Goal: Find specific fact: Find specific fact

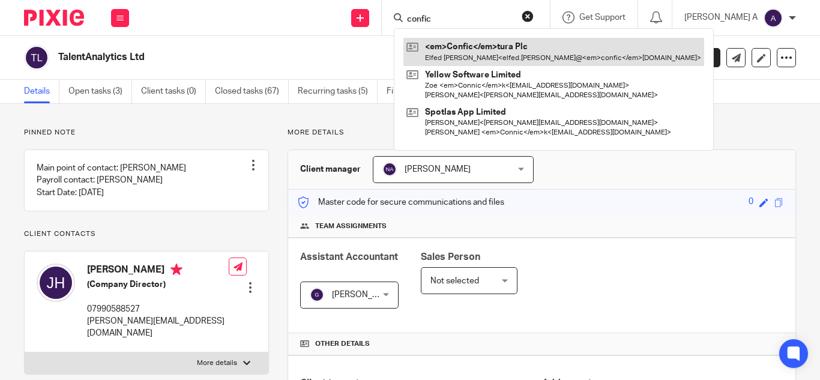
type input "confic"
click at [538, 47] on link at bounding box center [554, 52] width 301 height 28
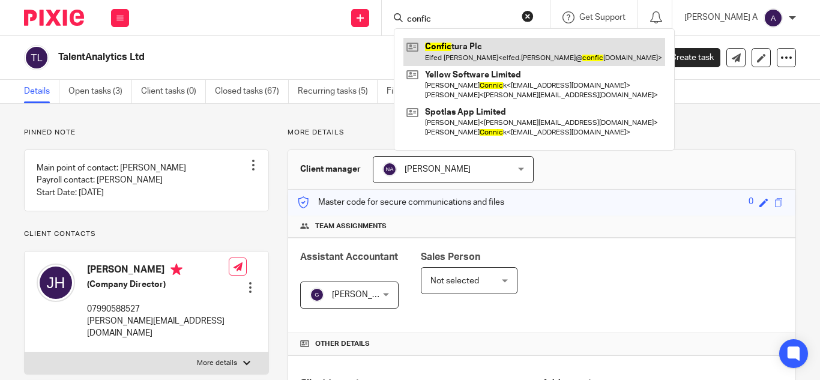
click at [538, 47] on link at bounding box center [535, 52] width 262 height 28
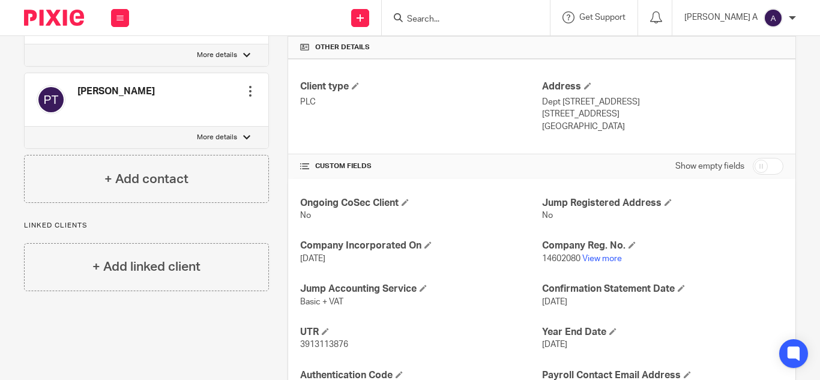
scroll to position [298, 0]
drag, startPoint x: 538, startPoint y: 256, endPoint x: 575, endPoint y: 259, distance: 36.8
click at [575, 259] on span "14602080" at bounding box center [561, 257] width 38 height 8
copy span "14602080"
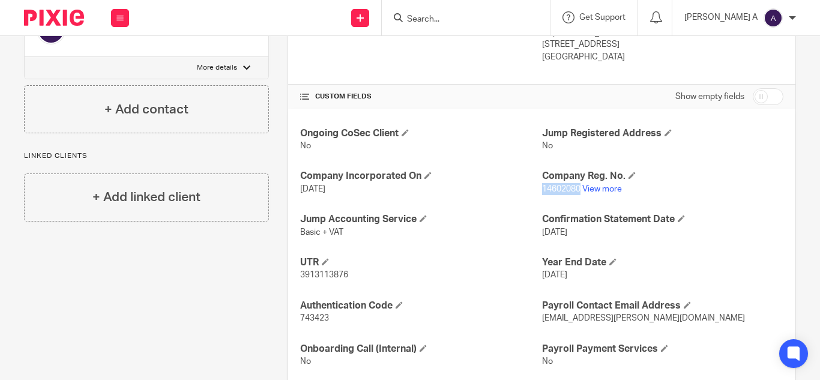
scroll to position [371, 0]
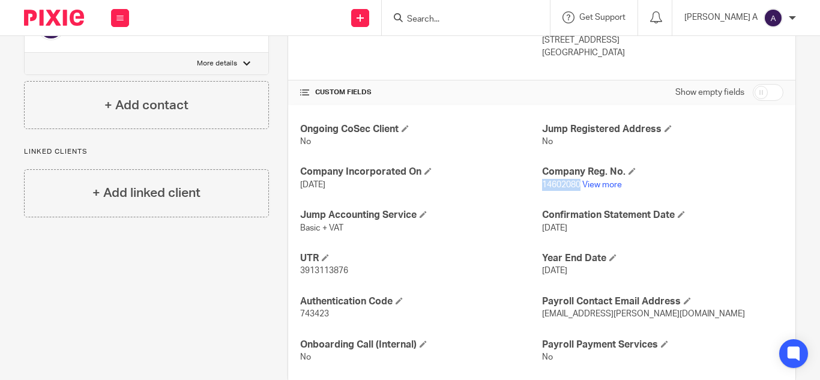
copy span "14602080"
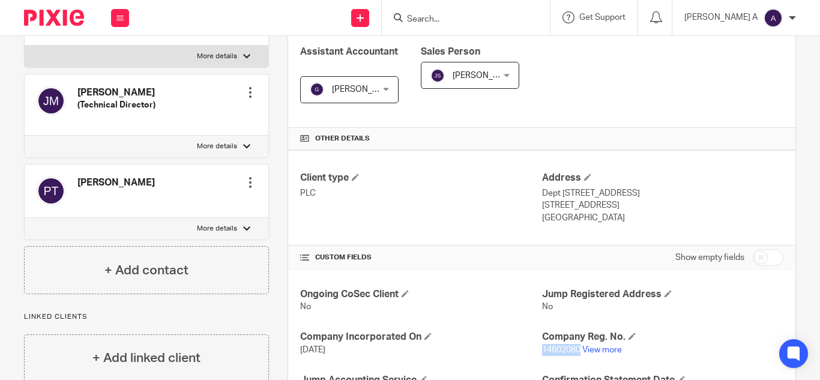
scroll to position [205, 0]
click at [599, 347] on link "View more" at bounding box center [603, 351] width 40 height 8
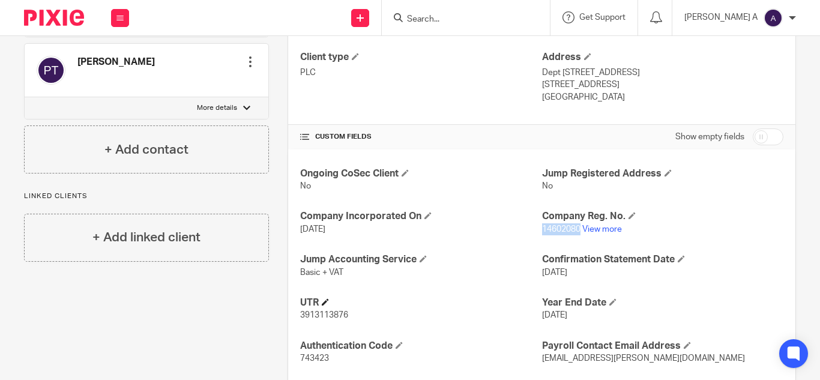
scroll to position [327, 0]
drag, startPoint x: 345, startPoint y: 315, endPoint x: 298, endPoint y: 318, distance: 47.5
click at [300, 318] on span "3913113876" at bounding box center [324, 315] width 48 height 8
copy span "3913113876"
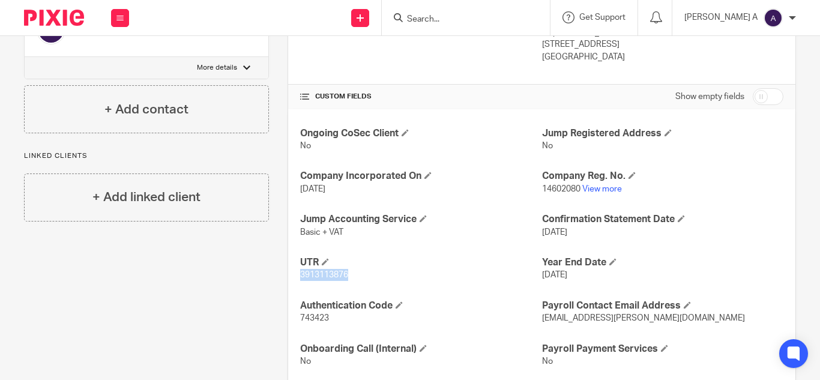
scroll to position [396, 0]
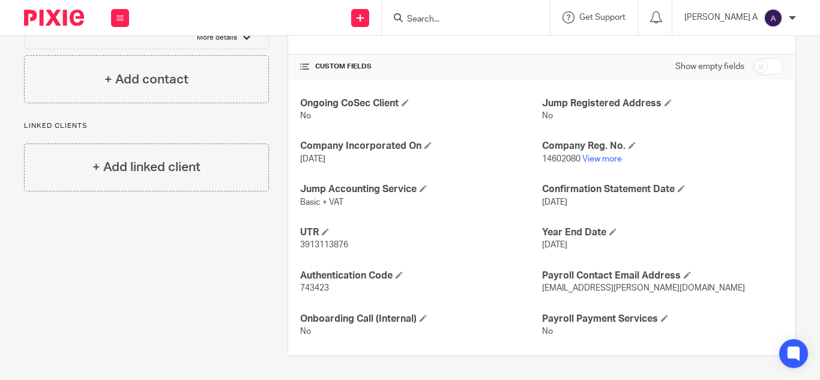
click at [315, 285] on span "743423" at bounding box center [314, 288] width 29 height 8
copy span "743423"
